Goal: Find specific page/section: Find specific page/section

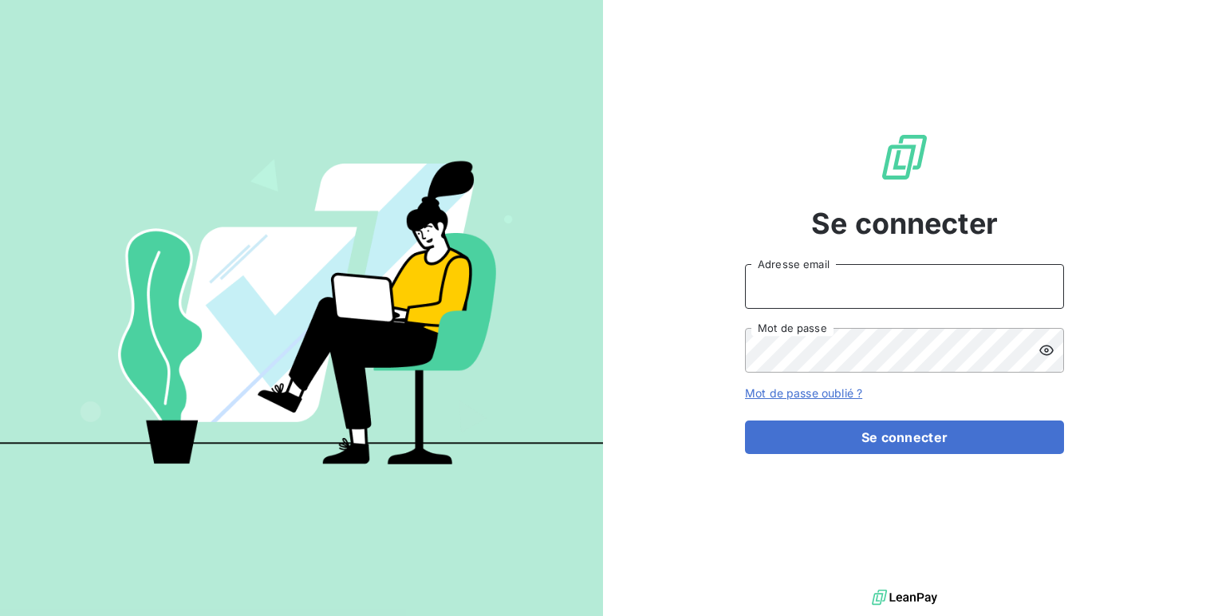
click at [835, 287] on input "Adresse email" at bounding box center [904, 286] width 319 height 45
click at [745, 420] on button "Se connecter" at bounding box center [904, 437] width 319 height 34
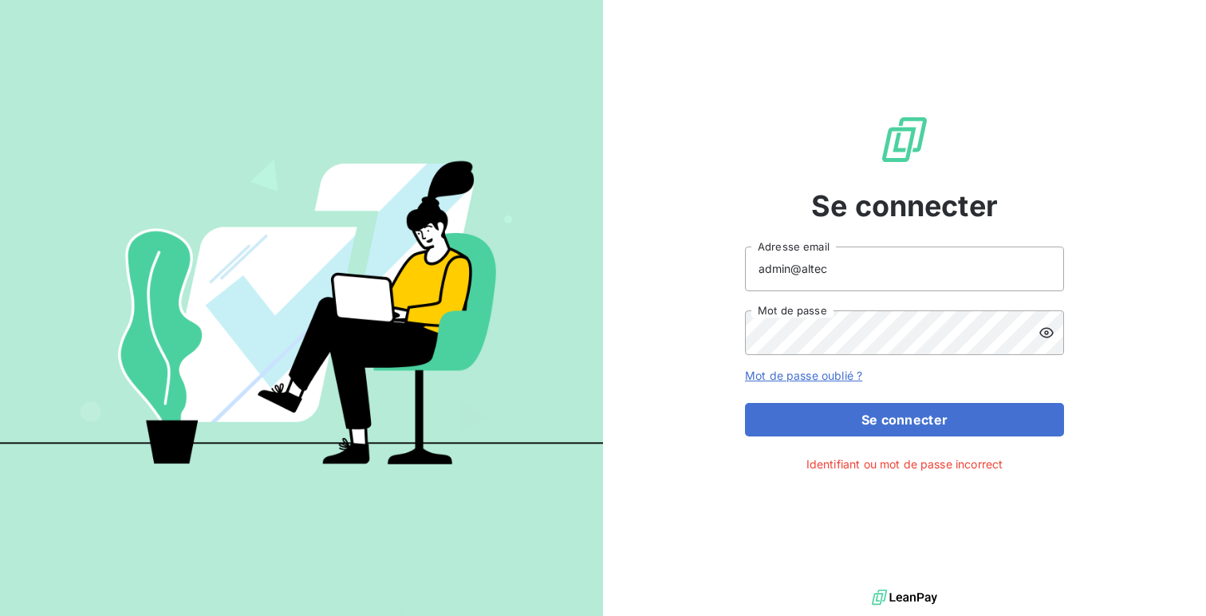
click at [1049, 332] on icon at bounding box center [1047, 333] width 16 height 16
click at [848, 267] on input "admin@altec" at bounding box center [904, 268] width 319 height 45
type input "admin@altecc"
click at [745, 403] on button "Se connecter" at bounding box center [904, 420] width 319 height 34
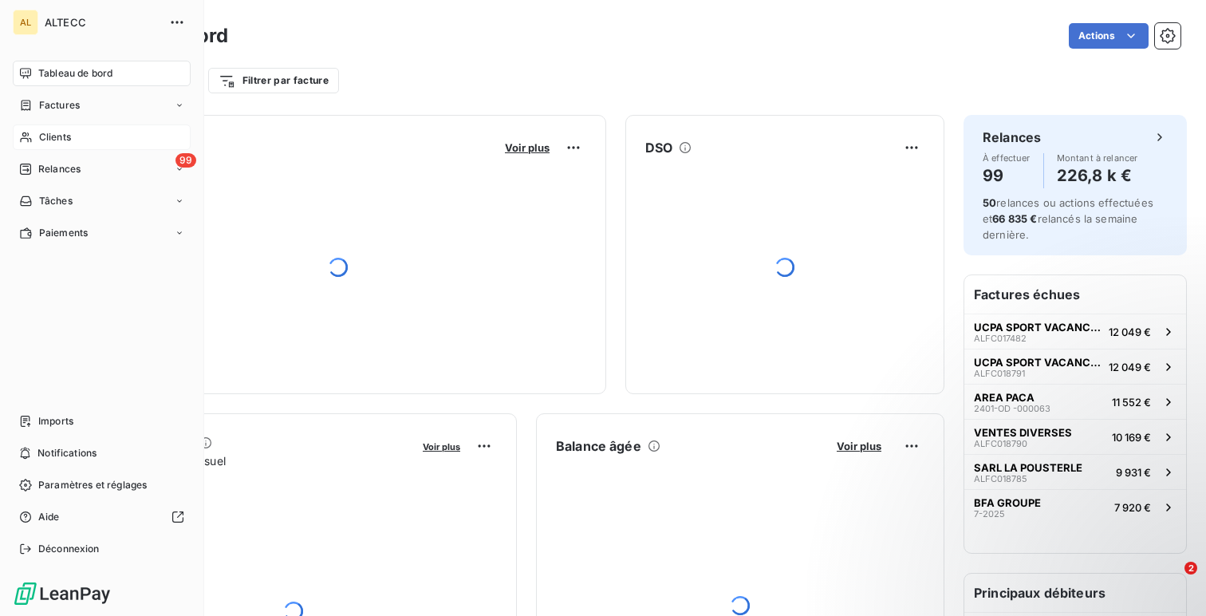
click at [41, 138] on span "Clients" at bounding box center [55, 137] width 32 height 14
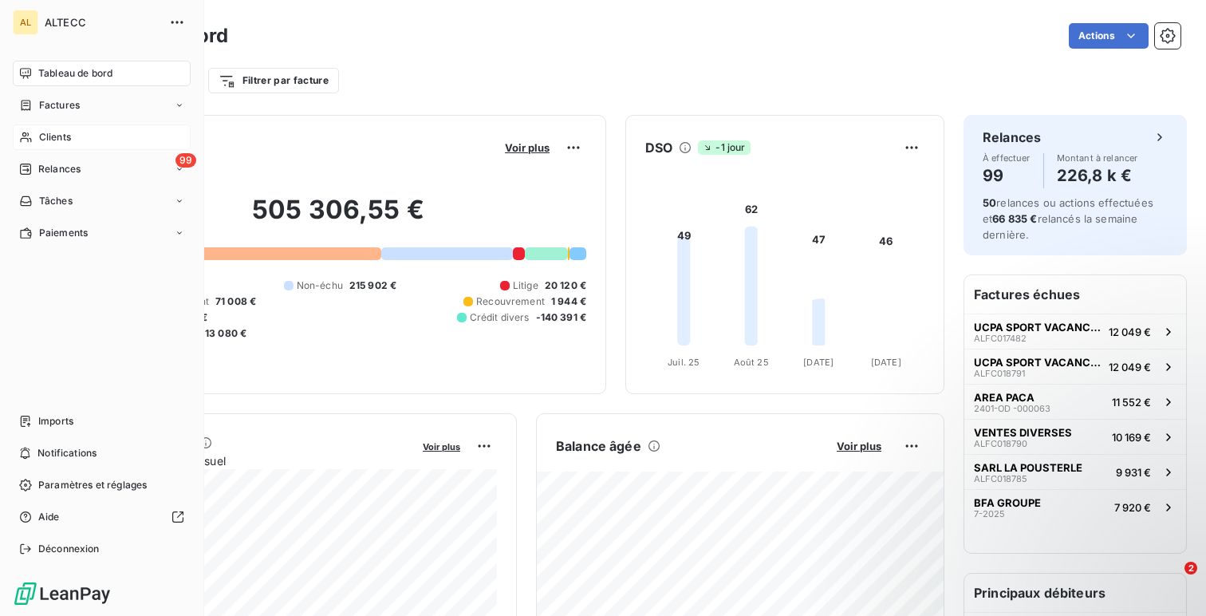
click at [54, 142] on span "Clients" at bounding box center [55, 137] width 32 height 14
click at [40, 136] on span "Clients" at bounding box center [55, 137] width 32 height 14
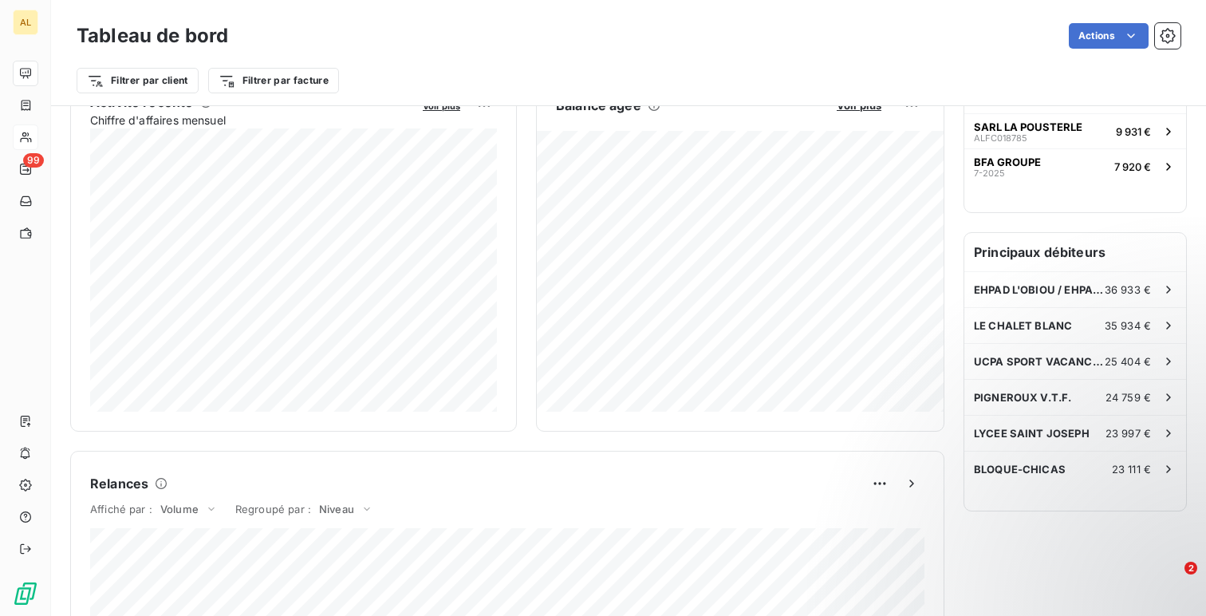
scroll to position [514, 0]
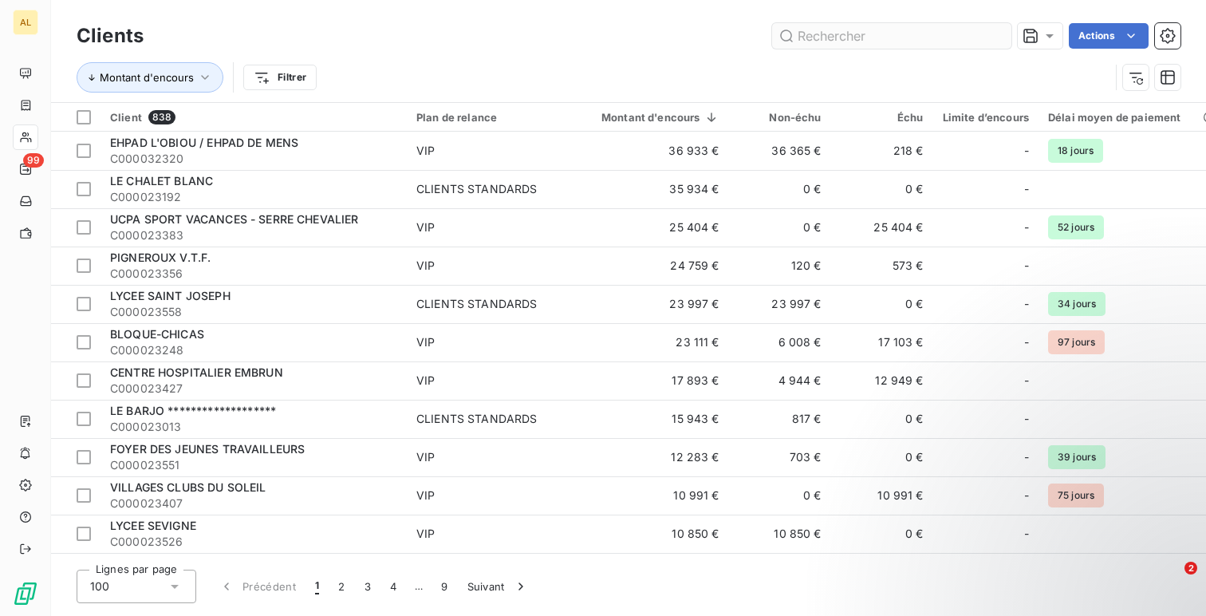
click at [850, 31] on input "text" at bounding box center [891, 36] width 239 height 26
type input "2"
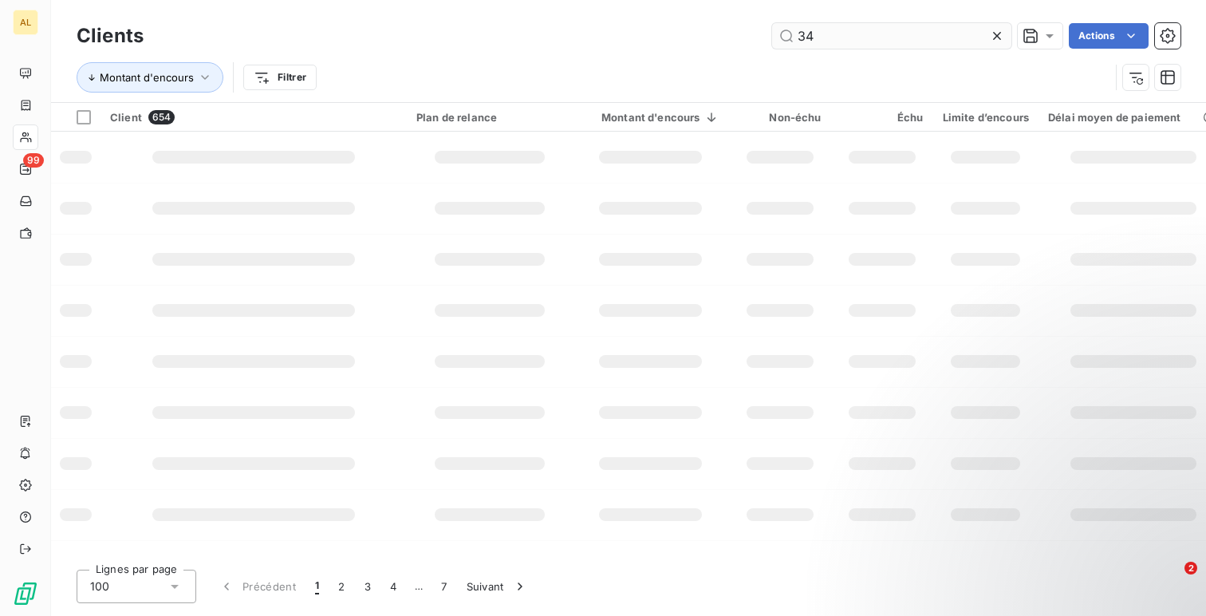
type input "3"
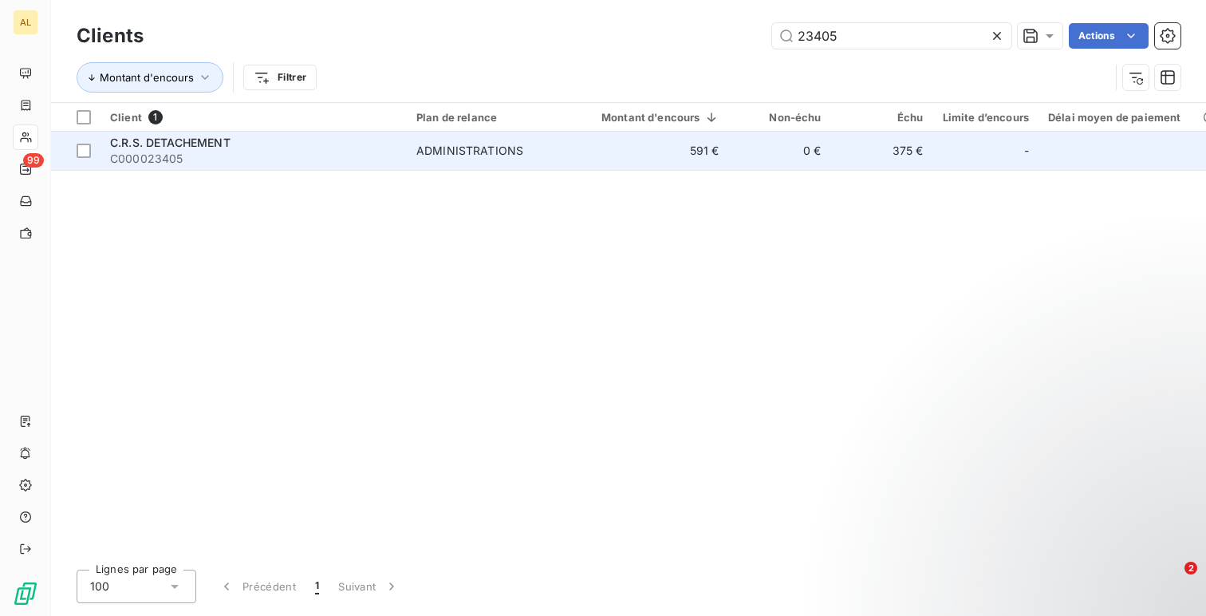
type input "23405"
click at [341, 145] on div "C.R.S. DETACHEMENT" at bounding box center [253, 143] width 287 height 16
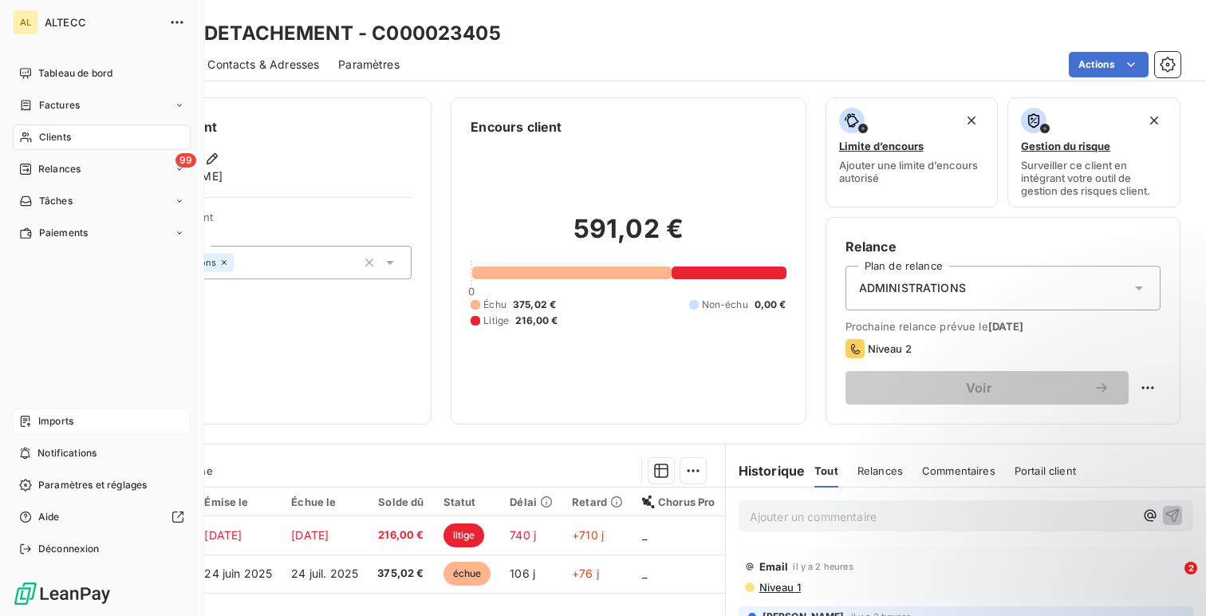
click at [52, 430] on div "Imports" at bounding box center [102, 421] width 178 height 26
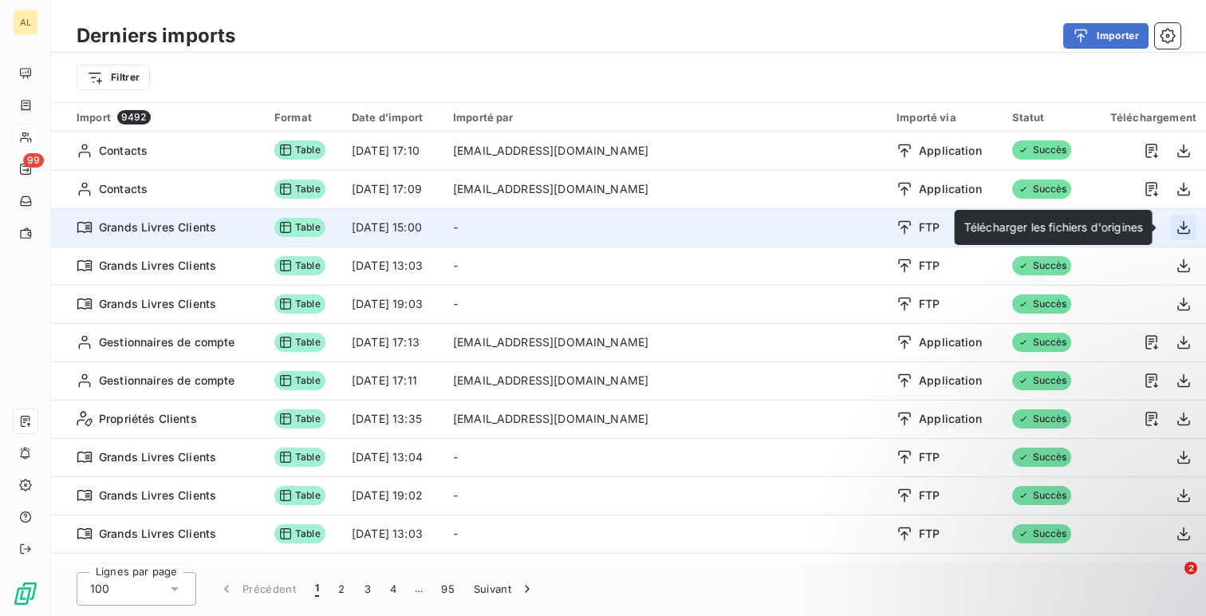
click at [1177, 239] on button "button" at bounding box center [1184, 228] width 26 height 26
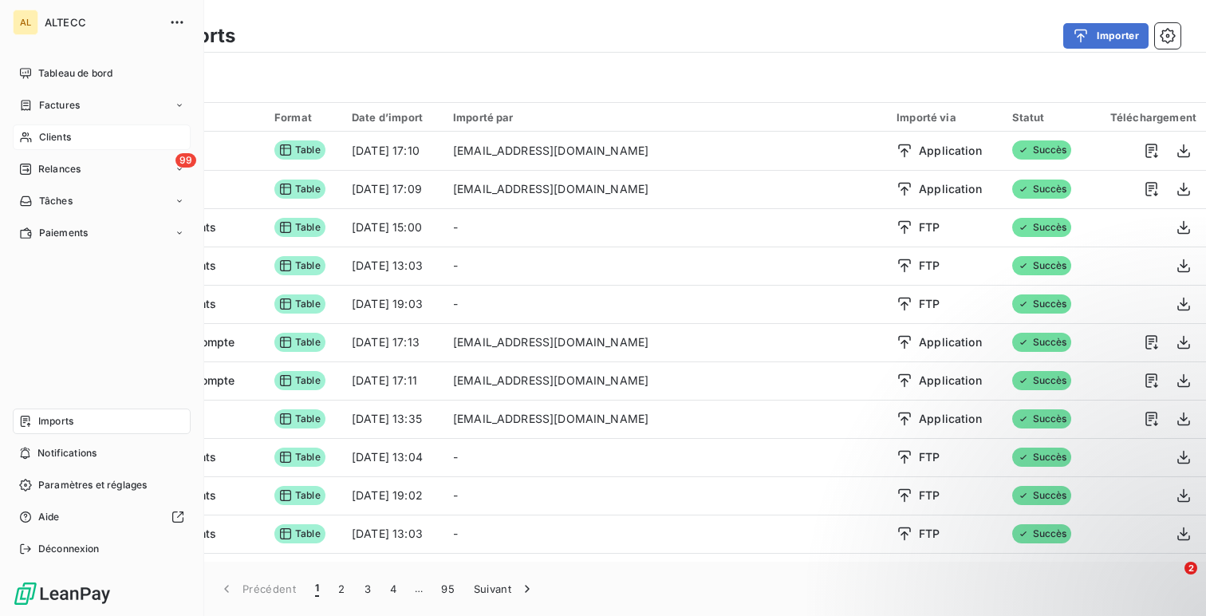
click at [55, 138] on span "Clients" at bounding box center [55, 137] width 32 height 14
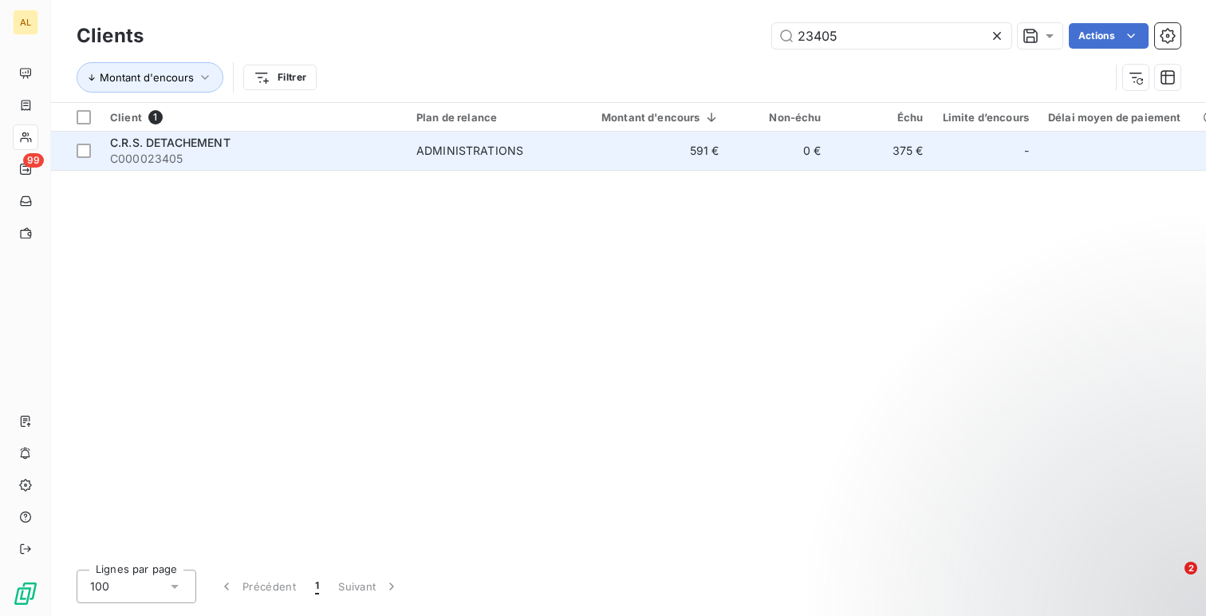
click at [330, 166] on td "C.R.S. DETACHEMENT C000023405" at bounding box center [254, 151] width 306 height 38
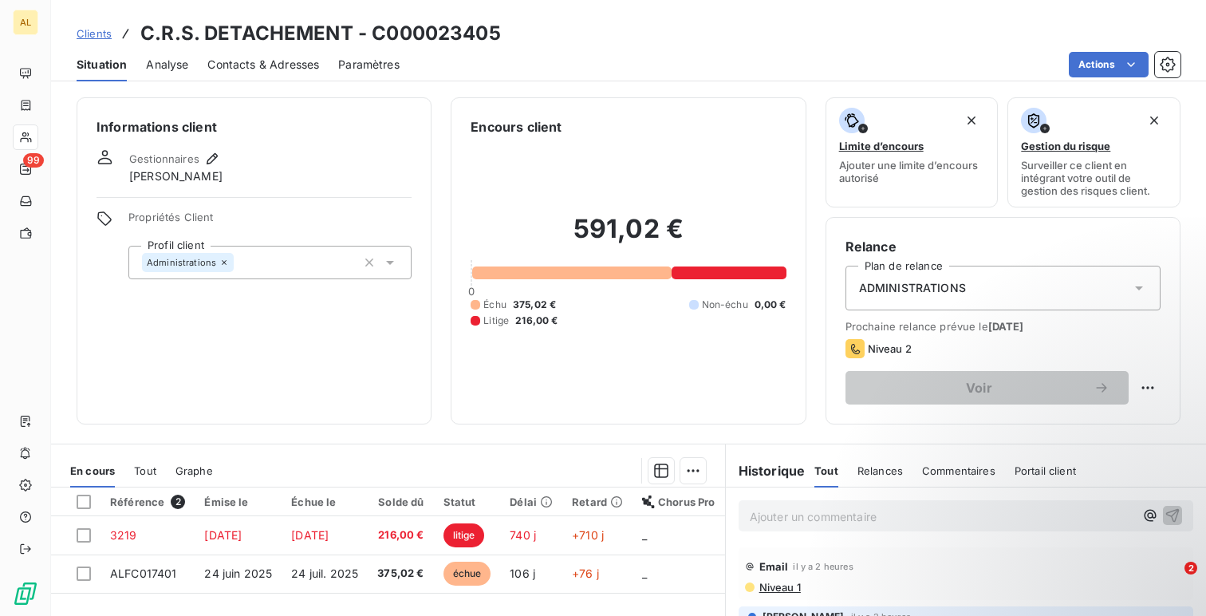
click at [441, 41] on h3 "C.R.S. DETACHEMENT - C000023405" at bounding box center [320, 33] width 361 height 29
copy h3 "C000023405"
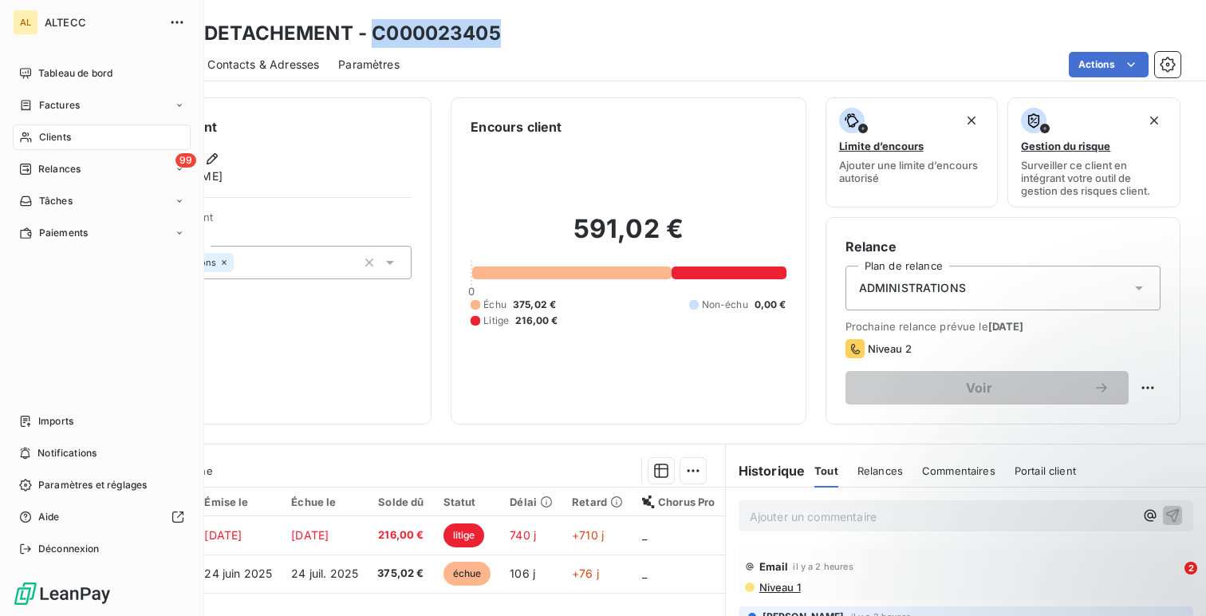
click at [61, 132] on span "Clients" at bounding box center [55, 137] width 32 height 14
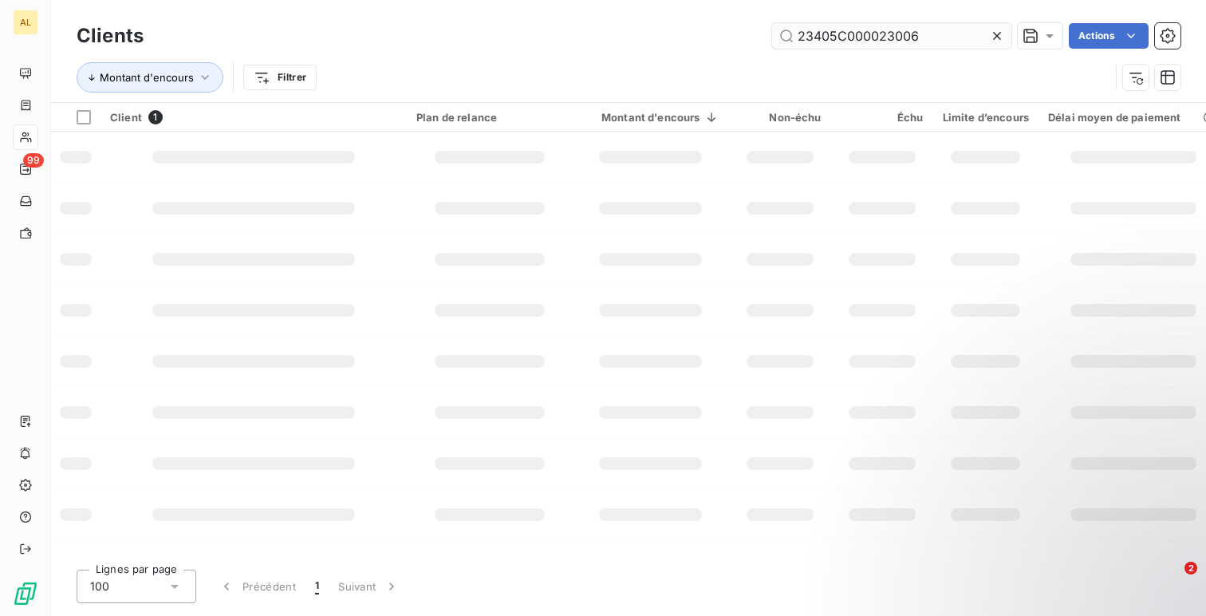
click at [869, 30] on input "23405C000023006" at bounding box center [891, 36] width 239 height 26
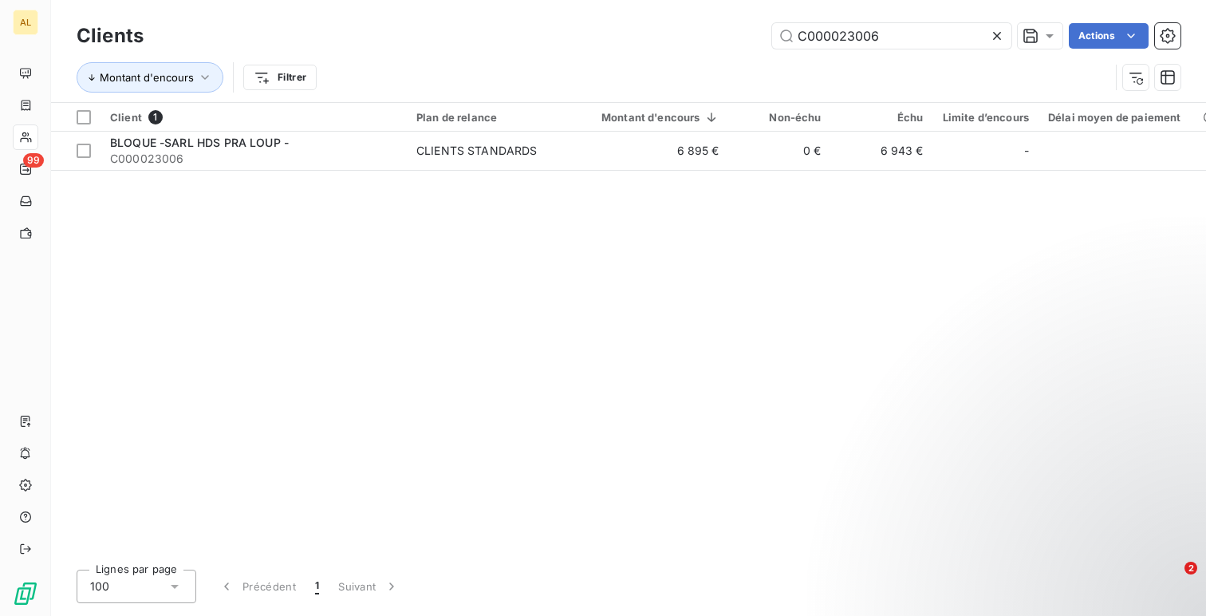
type input "C000023006"
click at [330, 144] on div "BLOQUE -SARL HDS PRA LOUP -" at bounding box center [253, 143] width 287 height 16
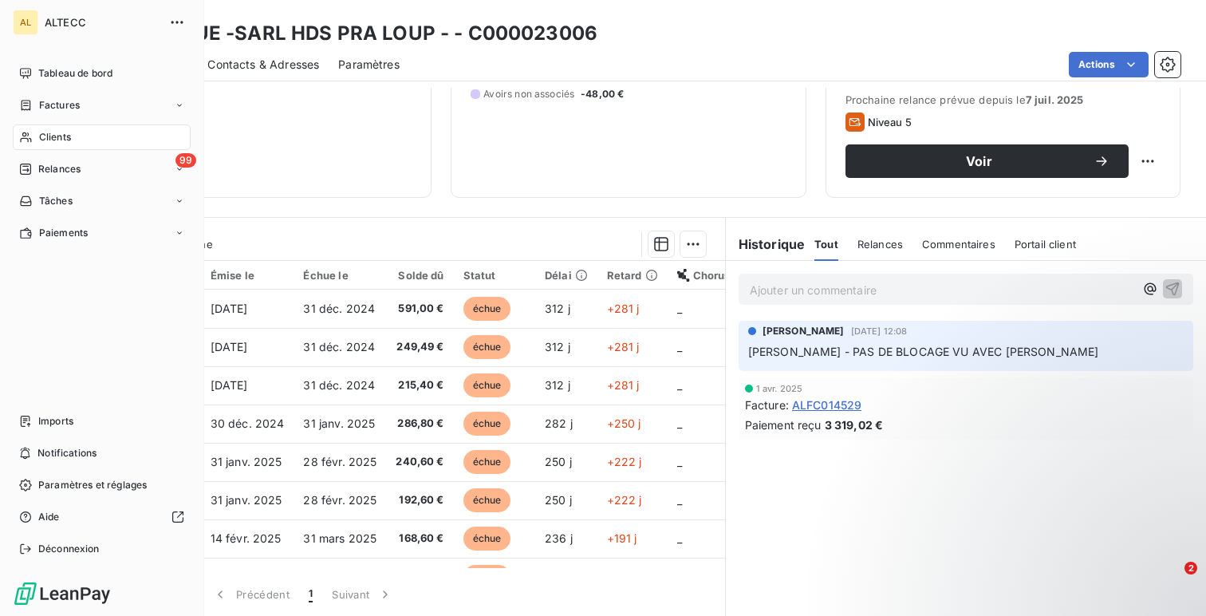
click at [73, 138] on div "Clients" at bounding box center [102, 137] width 178 height 26
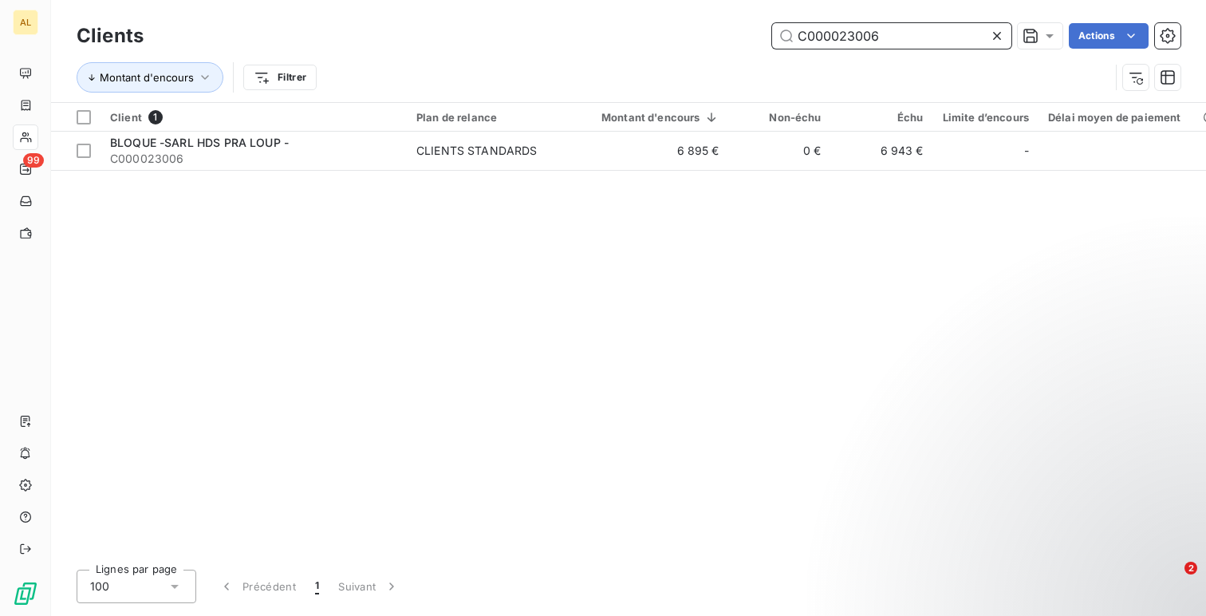
click at [798, 46] on input "C000023006" at bounding box center [891, 36] width 239 height 26
type input "23405"
click at [385, 172] on div "Client 1 Plan de relance Montant d'encours Non-échu Échu Limite d’encours Délai…" at bounding box center [628, 330] width 1155 height 454
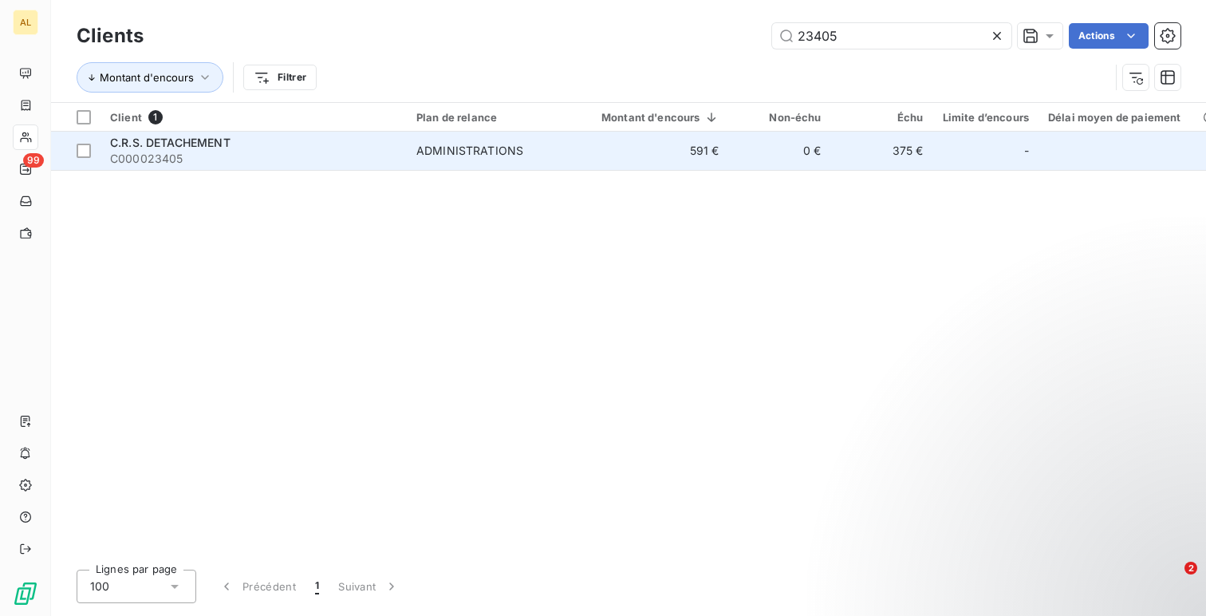
click at [398, 156] on td "C.R.S. DETACHEMENT C000023405" at bounding box center [254, 151] width 306 height 38
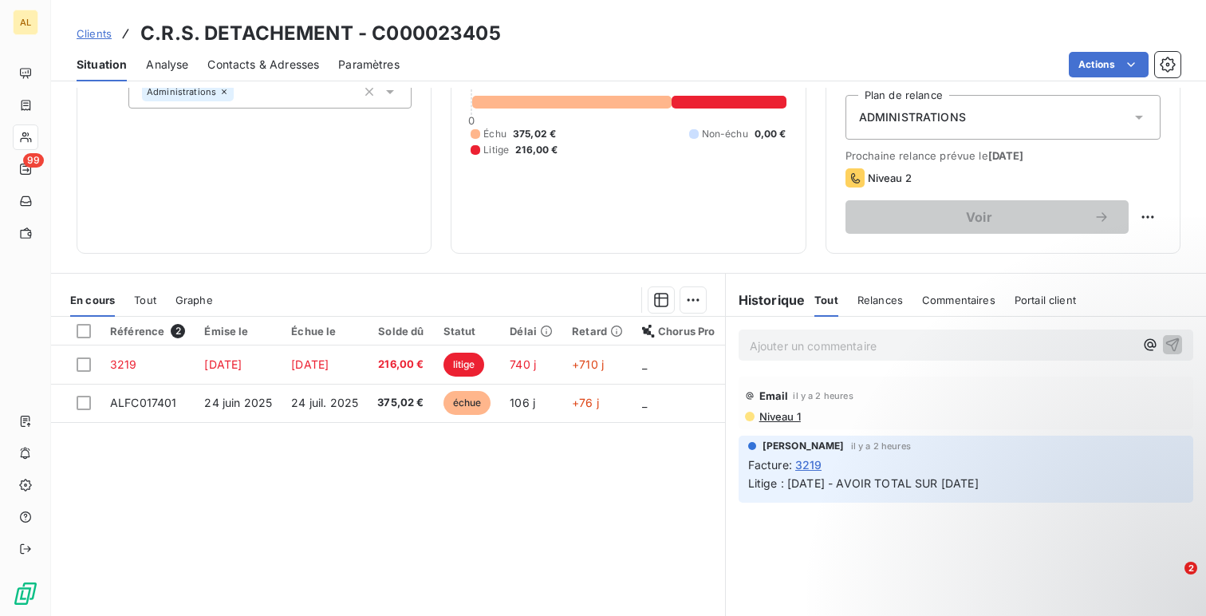
scroll to position [184, 0]
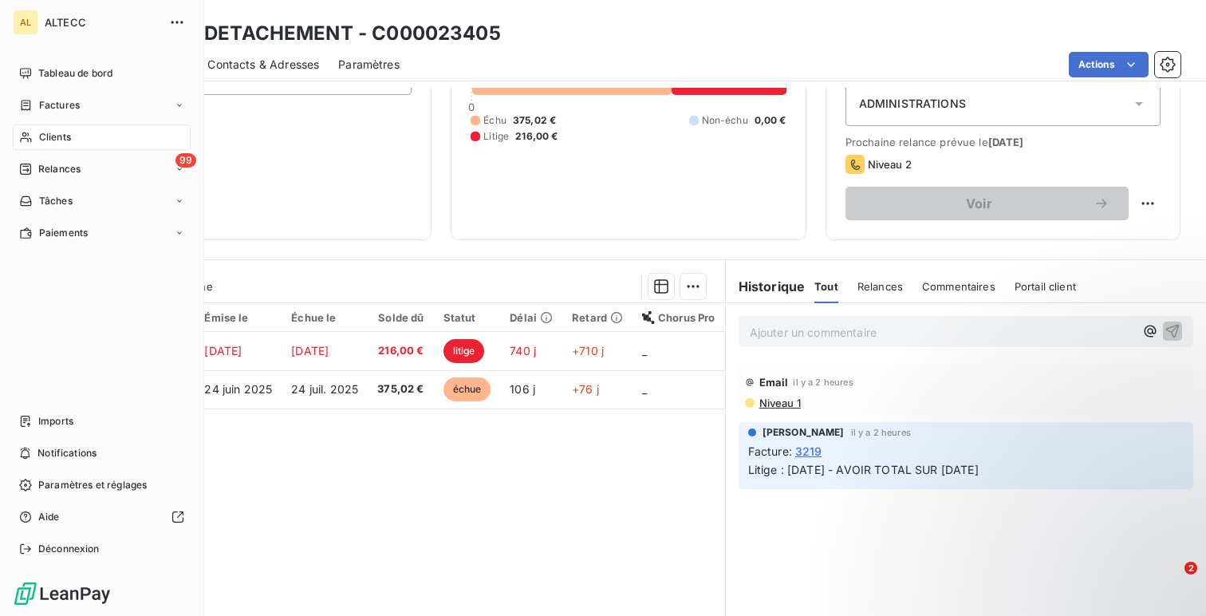
click at [62, 132] on span "Clients" at bounding box center [55, 137] width 32 height 14
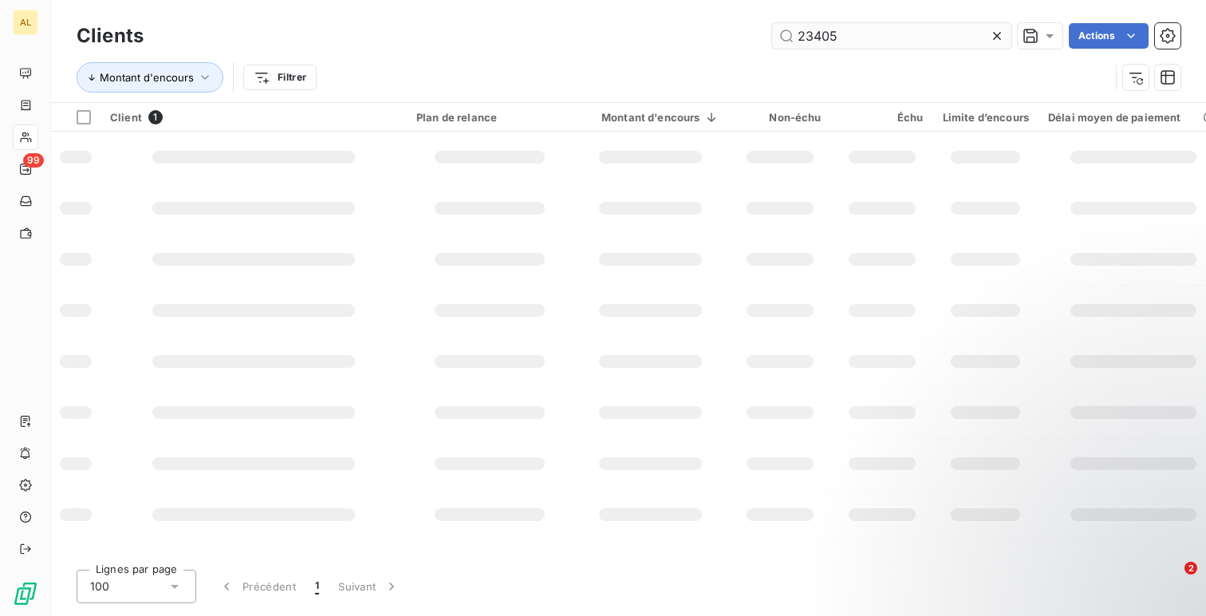
click at [834, 35] on input "23405" at bounding box center [891, 36] width 239 height 26
type input "C000002006"
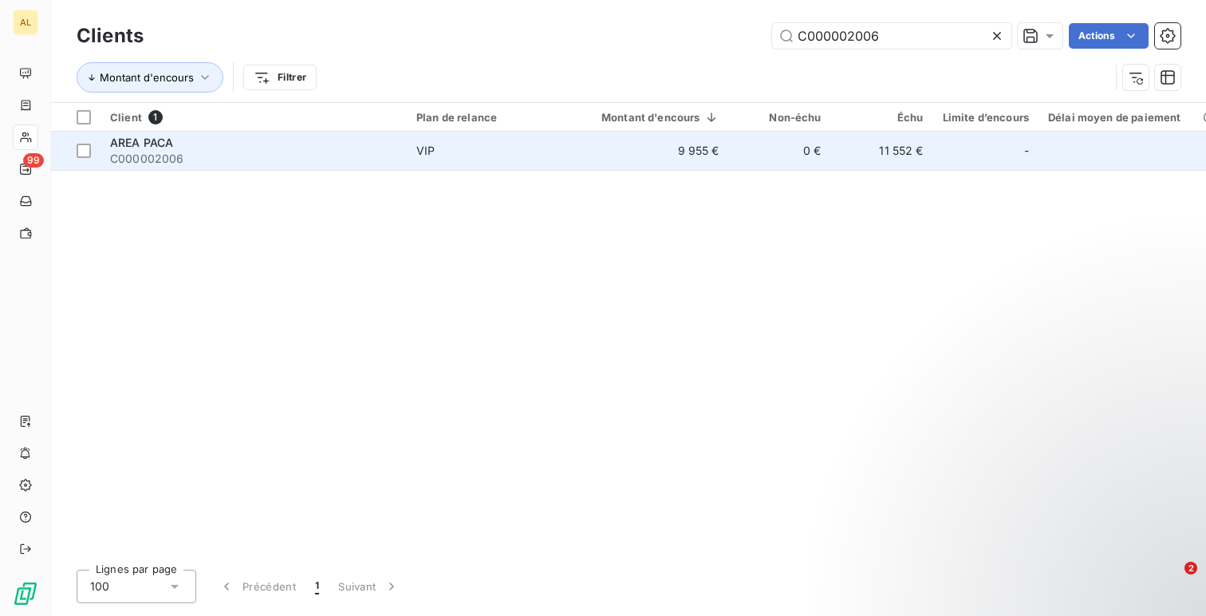
click at [523, 143] on span "VIP" at bounding box center [489, 151] width 147 height 16
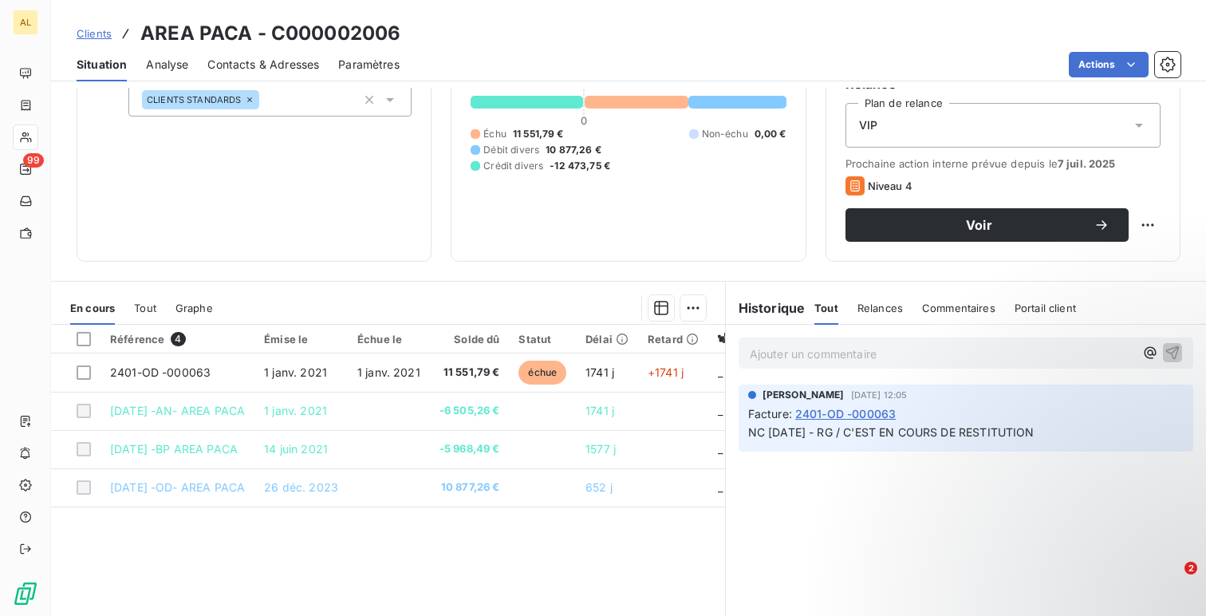
scroll to position [175, 0]
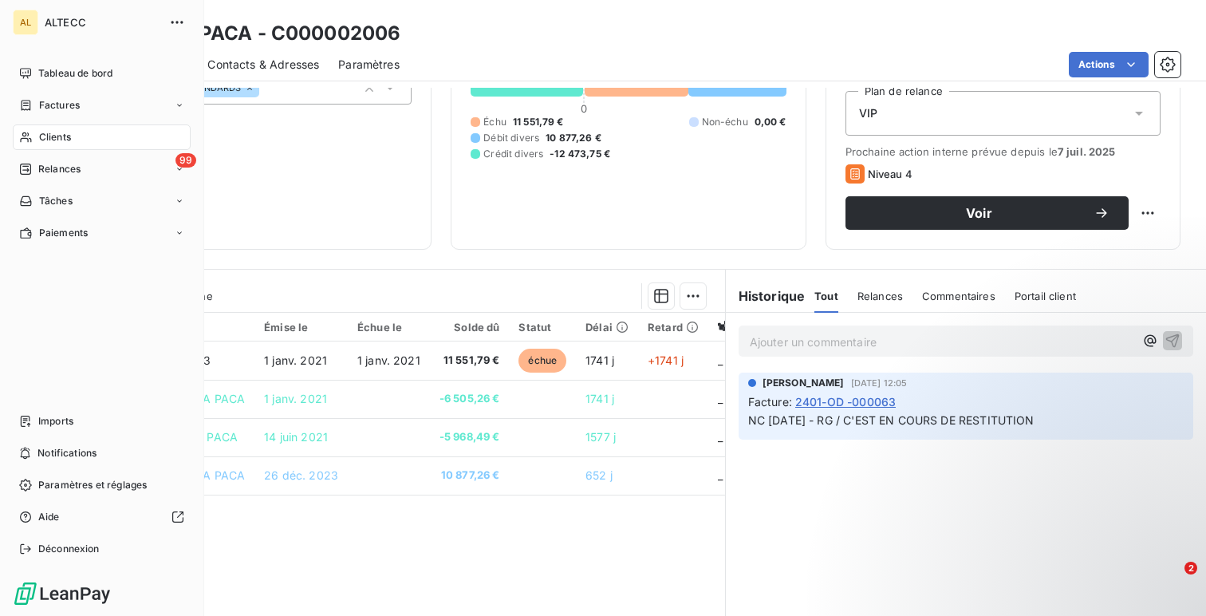
click at [29, 56] on div "AL ALTECC Tableau de bord Factures Clients 99 Relances Tâches Paiements Imports…" at bounding box center [102, 308] width 204 height 616
click at [34, 77] on div "Tableau de bord" at bounding box center [102, 74] width 178 height 26
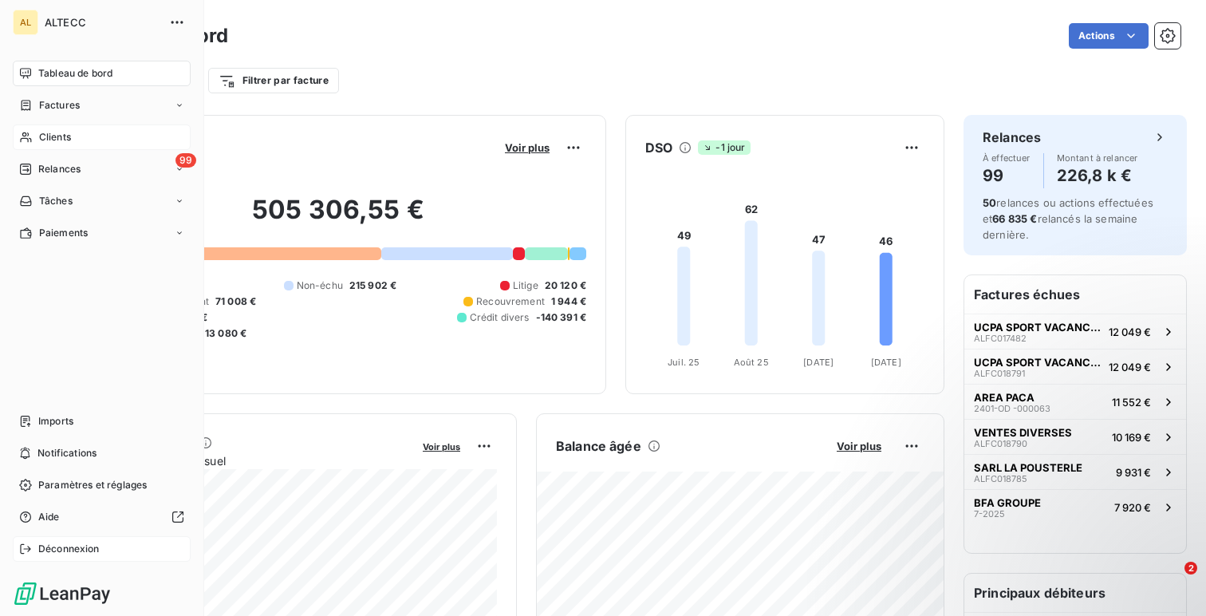
click at [120, 542] on div "Déconnexion" at bounding box center [102, 549] width 178 height 26
